Goal: Find specific page/section: Find specific page/section

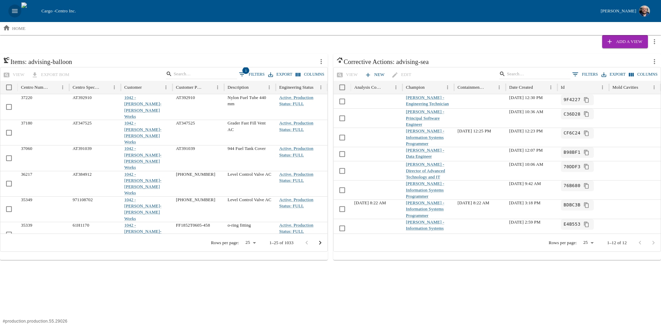
click at [15, 7] on icon "open drawer" at bounding box center [15, 11] width 8 height 8
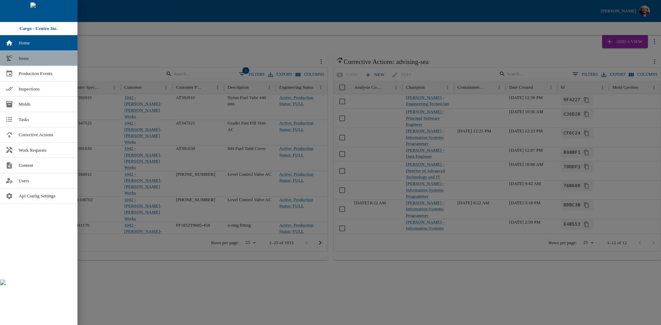
click at [28, 59] on span "Items" at bounding box center [45, 58] width 53 height 7
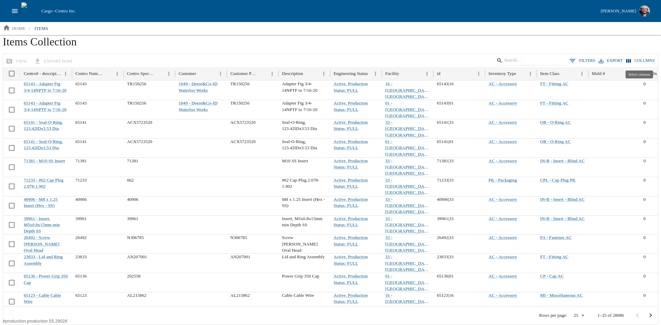
click at [638, 60] on button "Columns" at bounding box center [641, 61] width 32 height 10
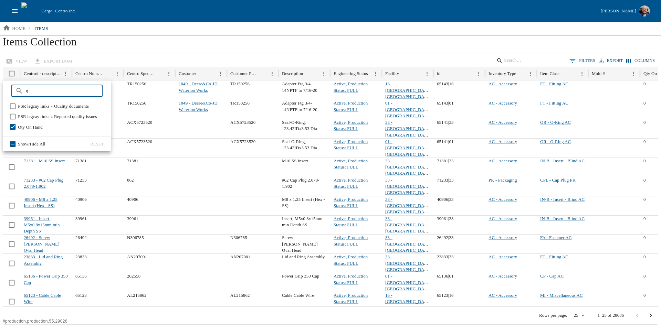
type input "q"
click at [277, 33] on ol "home / items" at bounding box center [330, 28] width 661 height 13
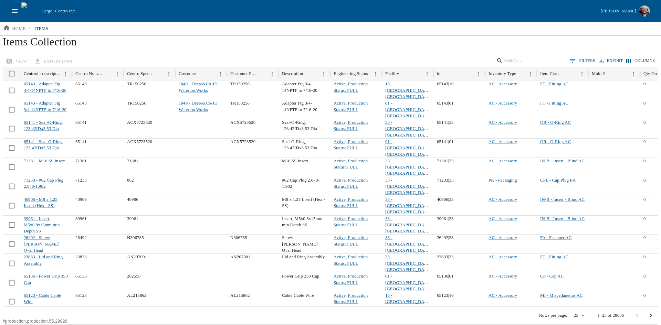
scroll to position [0, 39]
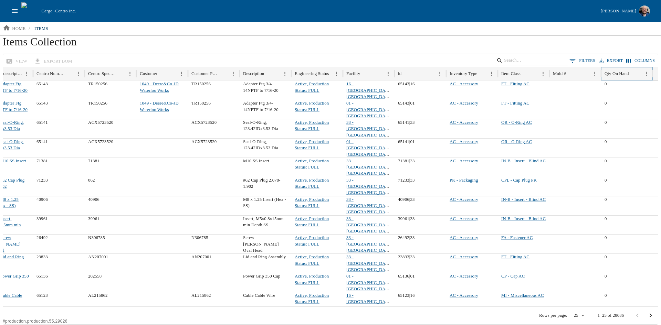
click at [635, 73] on icon "Sort" at bounding box center [634, 74] width 4 height 4
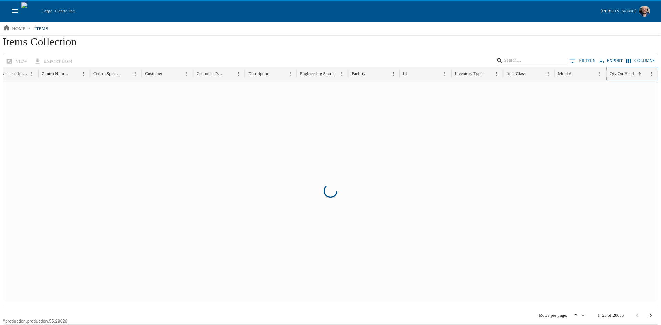
scroll to position [0, 34]
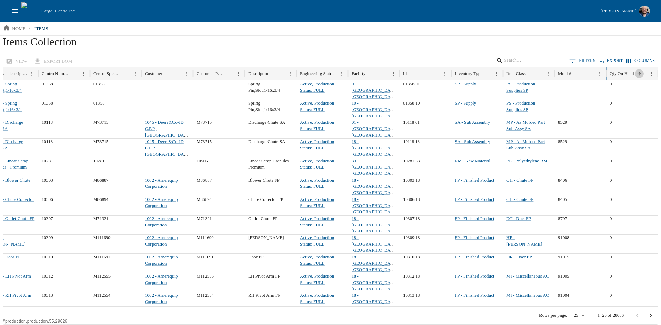
click at [640, 73] on icon "Sort" at bounding box center [639, 74] width 4 height 4
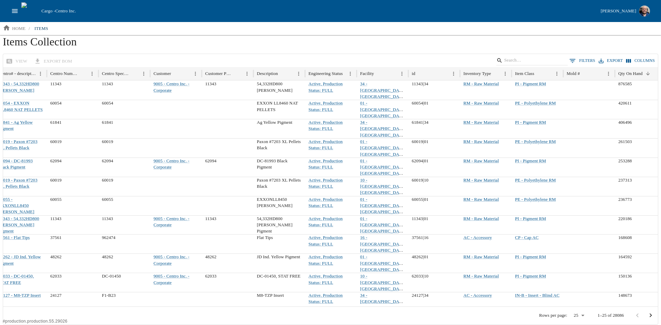
scroll to position [0, 39]
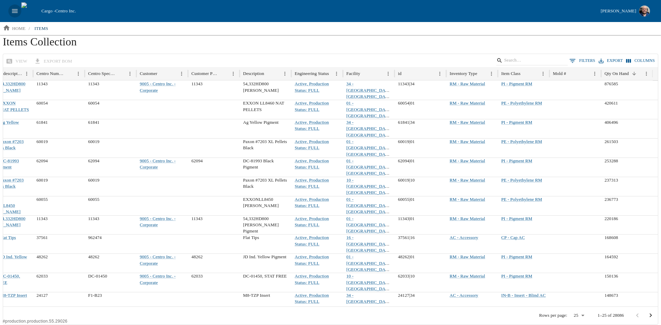
click at [13, 9] on icon "open drawer" at bounding box center [15, 11] width 6 height 4
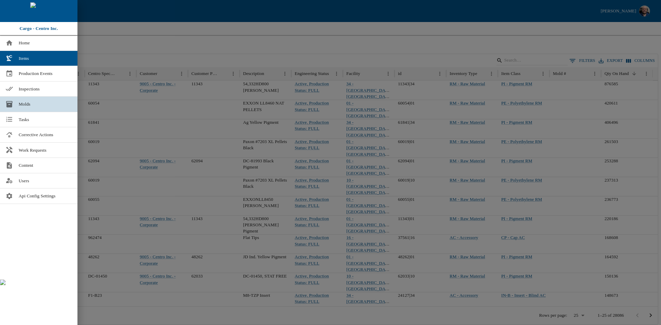
click at [24, 100] on link "Molds" at bounding box center [38, 104] width 77 height 15
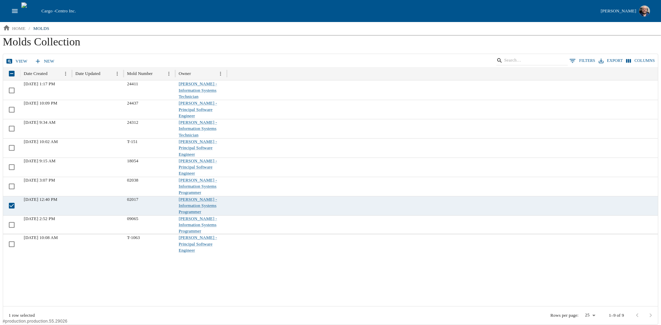
click at [12, 58] on icon at bounding box center [9, 61] width 7 height 7
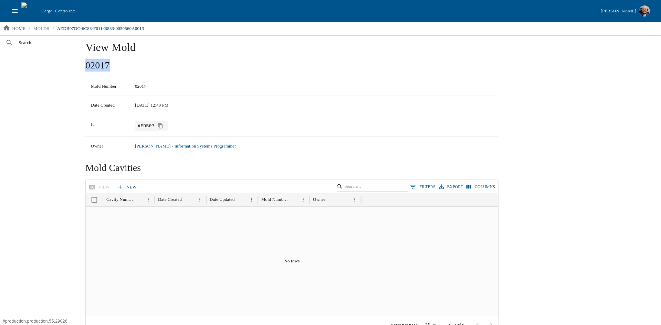
drag, startPoint x: 83, startPoint y: 62, endPoint x: 123, endPoint y: 63, distance: 39.6
click at [123, 63] on div "View Mold 02017 Mold Number 02017 Date Created [DATE] 12:40 PM Id AEDB07 Owner …" at bounding box center [369, 276] width 578 height 483
click at [145, 67] on h2 "02017" at bounding box center [291, 65] width 413 height 12
